Goal: Task Accomplishment & Management: Manage account settings

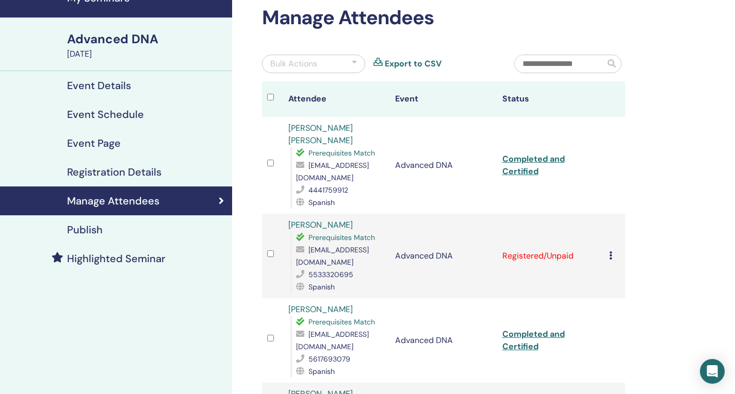
scroll to position [52, 0]
click at [611, 252] on icon at bounding box center [610, 256] width 3 height 8
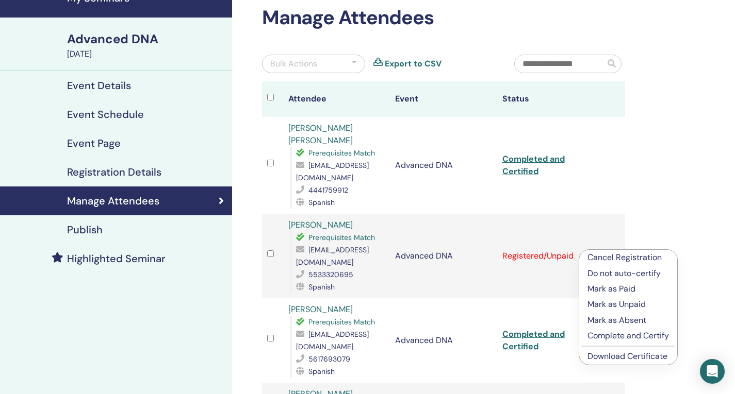
click at [606, 258] on p "Cancel Registration" at bounding box center [627, 258] width 81 height 12
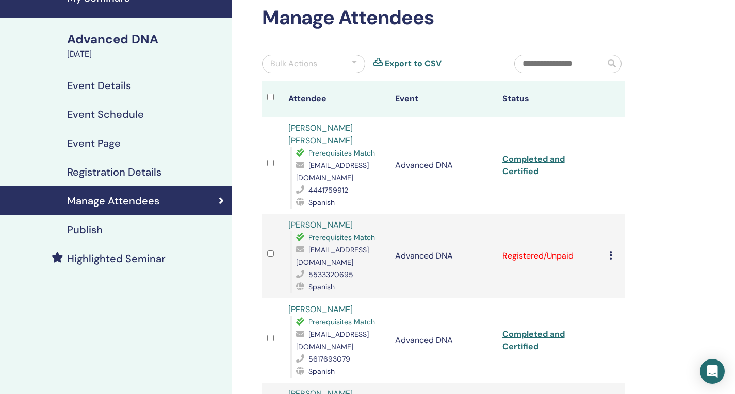
click at [606, 248] on td "Cancel Registration Do not auto-certify Mark as Paid Mark as Unpaid Mark as Abs…" at bounding box center [614, 256] width 21 height 85
click at [613, 252] on div "Cancel Registration Do not auto-certify Mark as Paid Mark as Unpaid Mark as Abs…" at bounding box center [614, 256] width 11 height 12
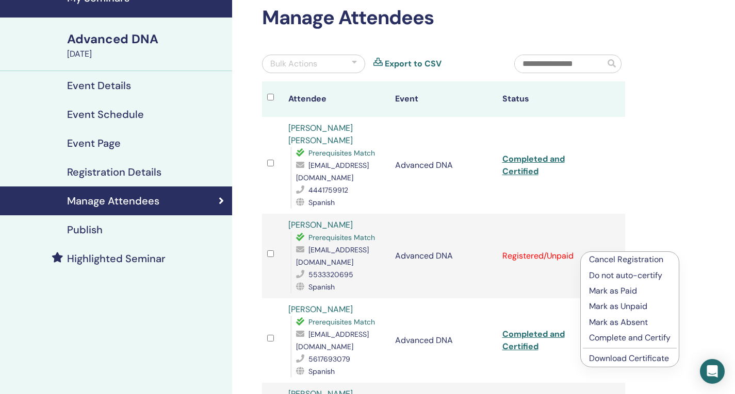
click at [606, 260] on p "Cancel Registration" at bounding box center [629, 260] width 81 height 12
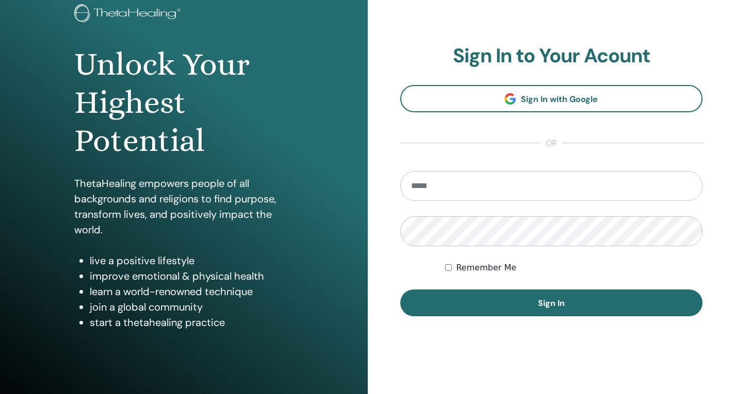
scroll to position [101, 0]
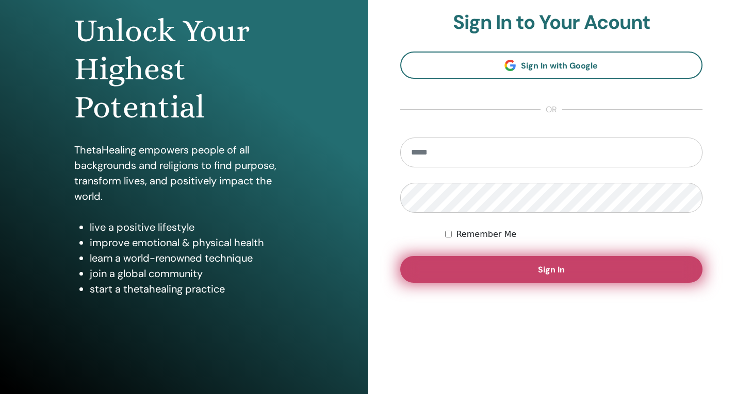
click at [537, 273] on button "Sign In" at bounding box center [551, 269] width 303 height 27
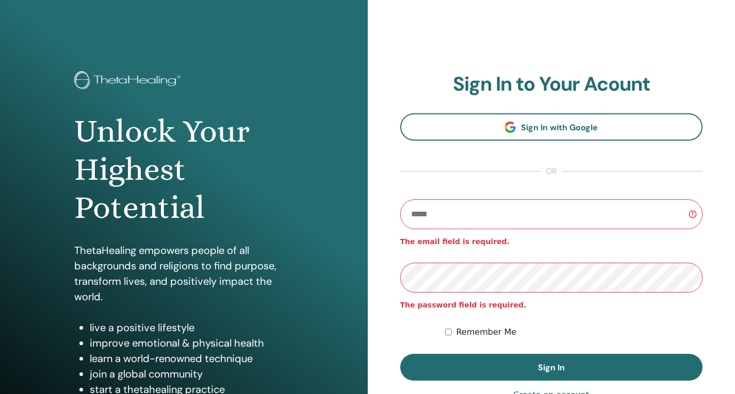
type input "**********"
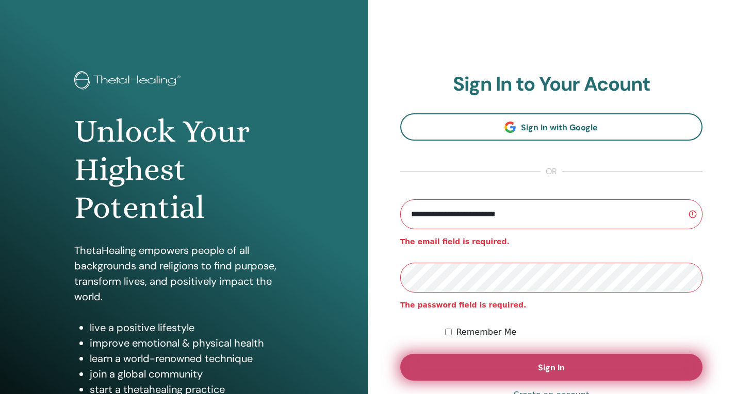
click at [509, 358] on button "Sign In" at bounding box center [551, 367] width 303 height 27
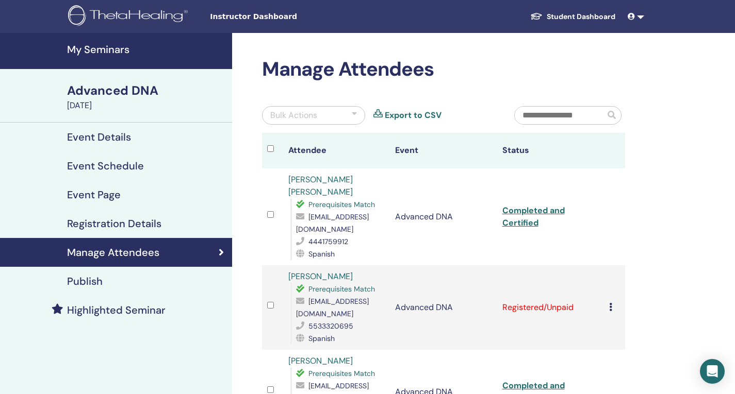
click at [609, 303] on icon at bounding box center [610, 307] width 3 height 8
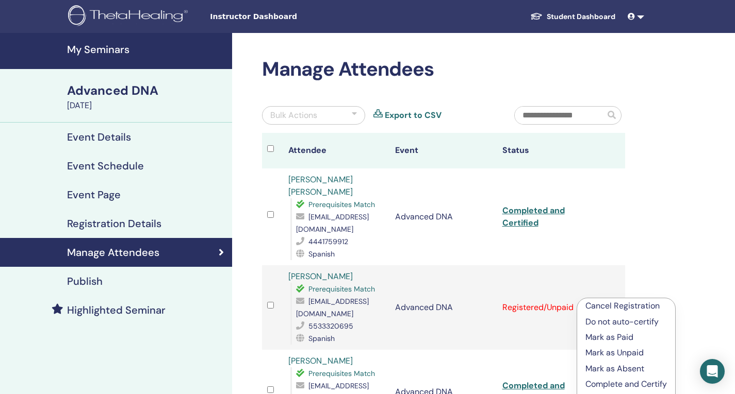
click at [615, 307] on p "Cancel Registration" at bounding box center [625, 306] width 81 height 12
